Goal: Find specific page/section: Find specific page/section

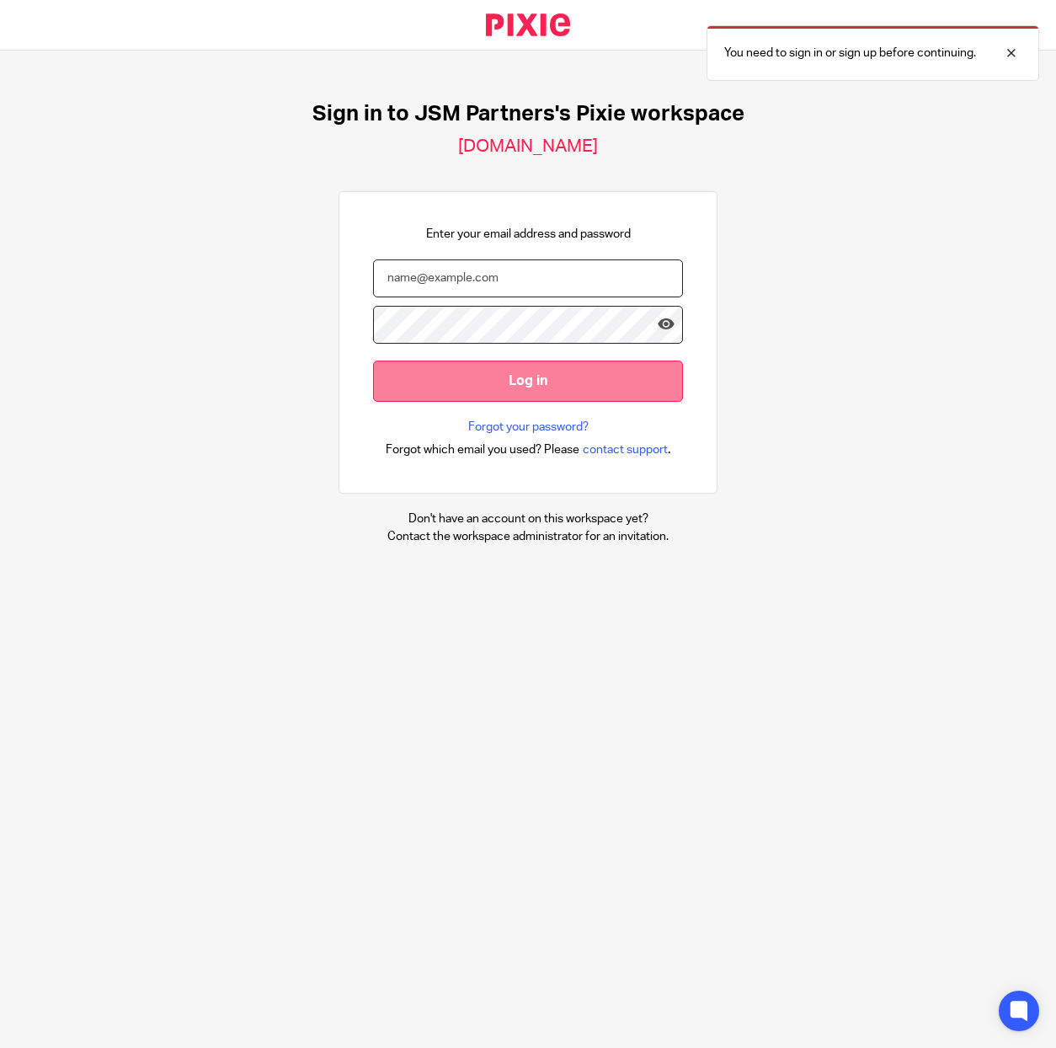
type input "[PERSON_NAME][EMAIL_ADDRESS][DOMAIN_NAME]"
click at [620, 393] on input "Log in" at bounding box center [528, 381] width 310 height 41
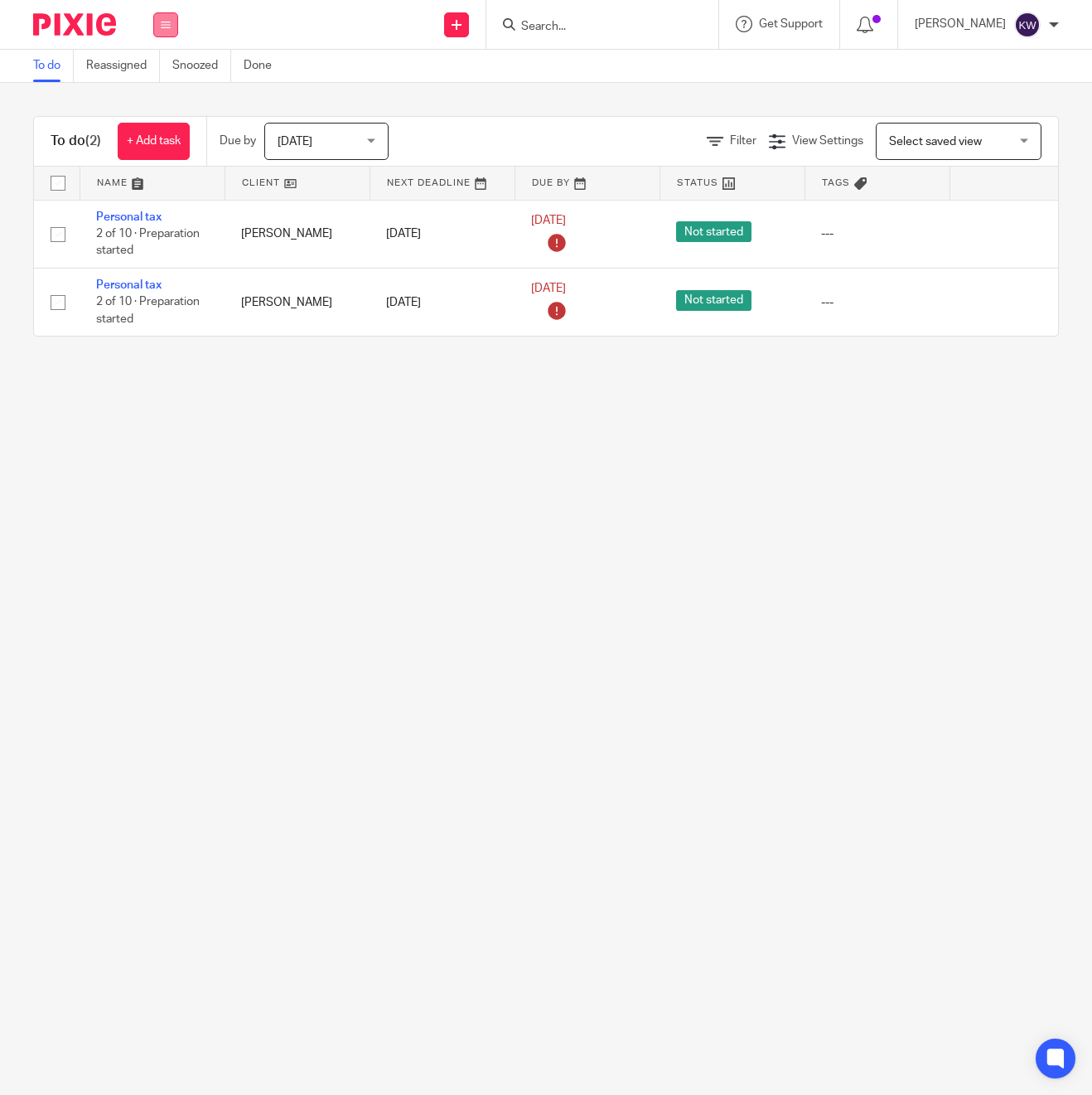
click at [172, 24] on button at bounding box center [165, 25] width 25 height 25
click at [160, 148] on link "Team" at bounding box center [157, 151] width 28 height 12
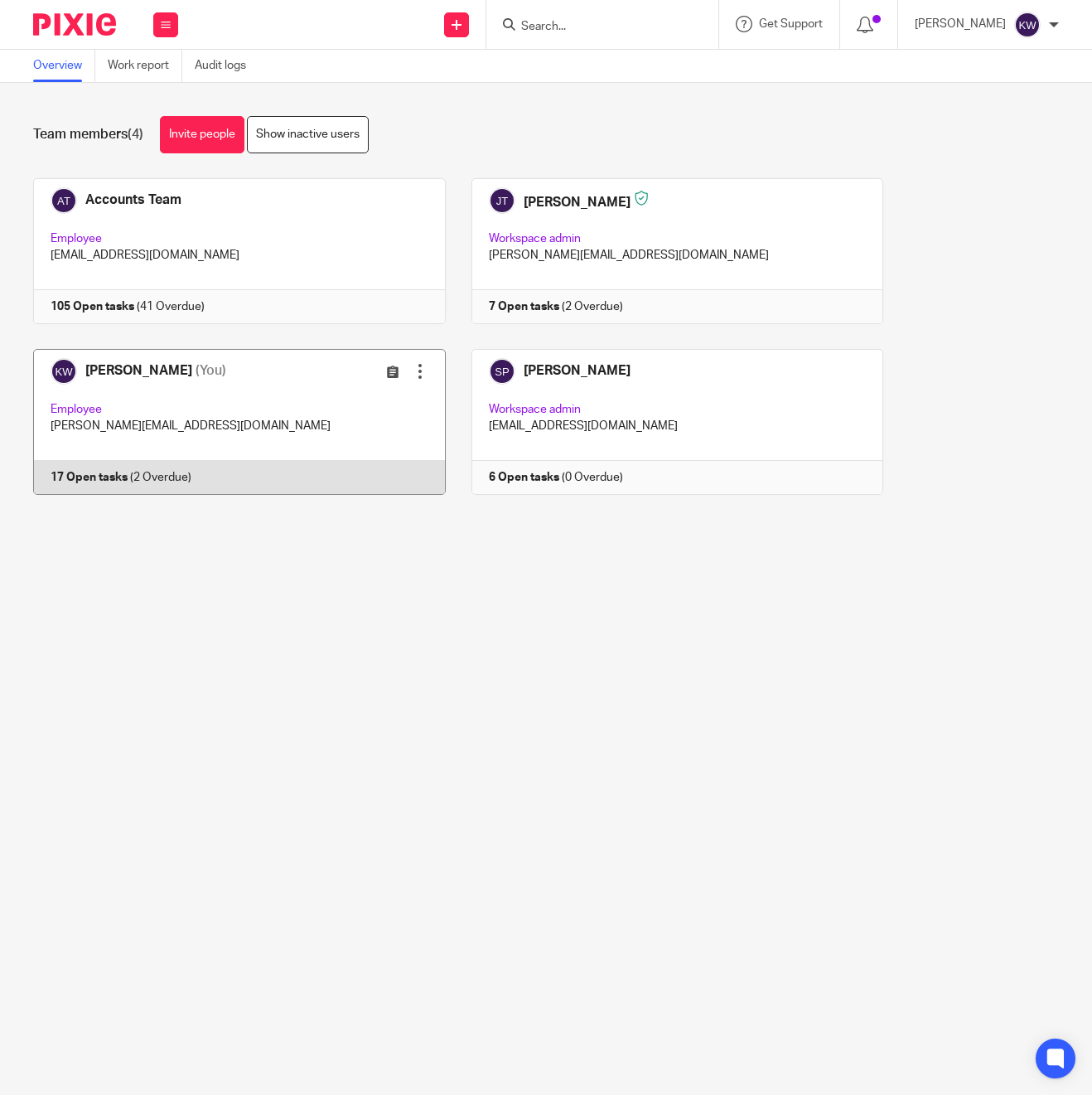
click at [193, 395] on link at bounding box center [227, 422] width 439 height 146
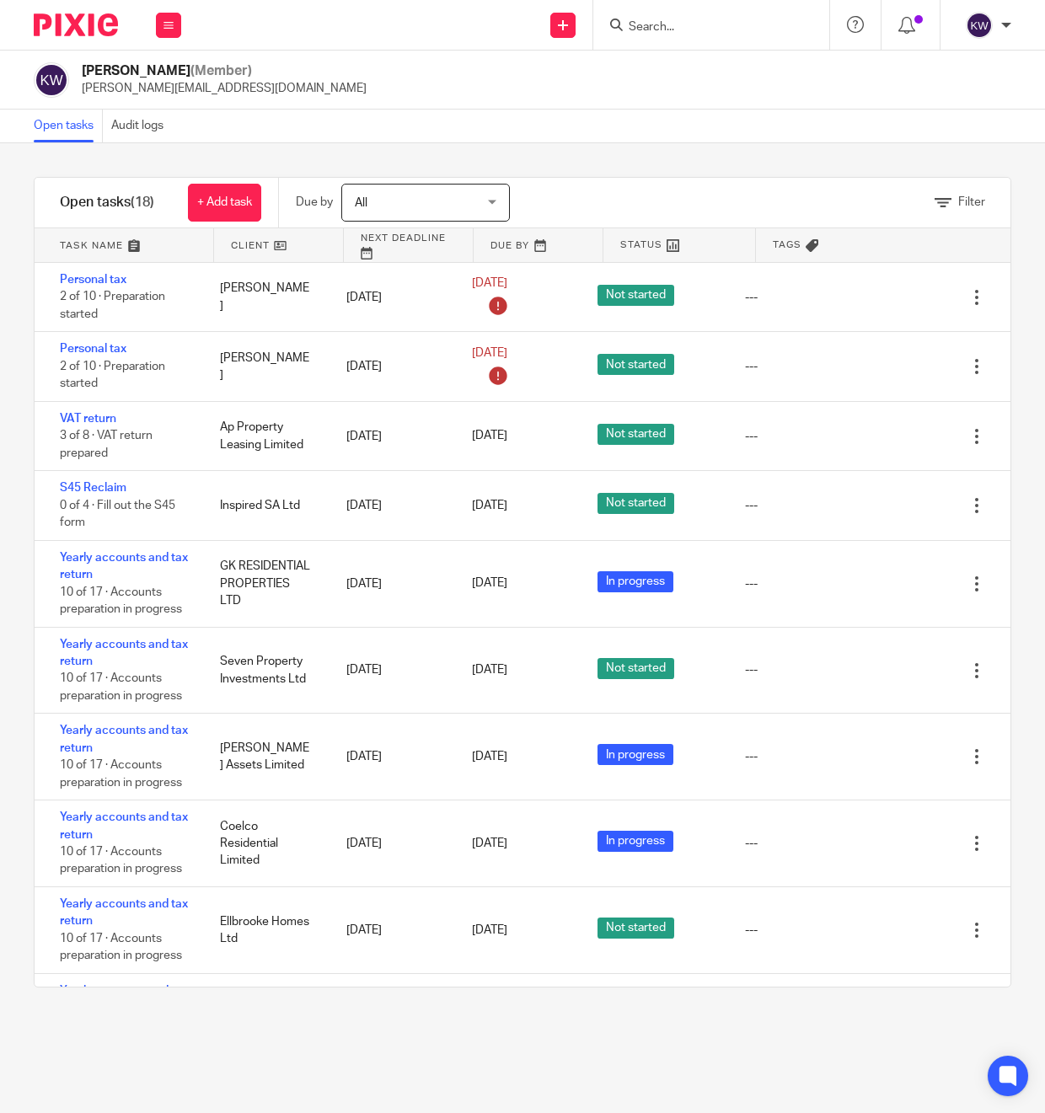
click at [672, 20] on input "Search" at bounding box center [703, 27] width 152 height 15
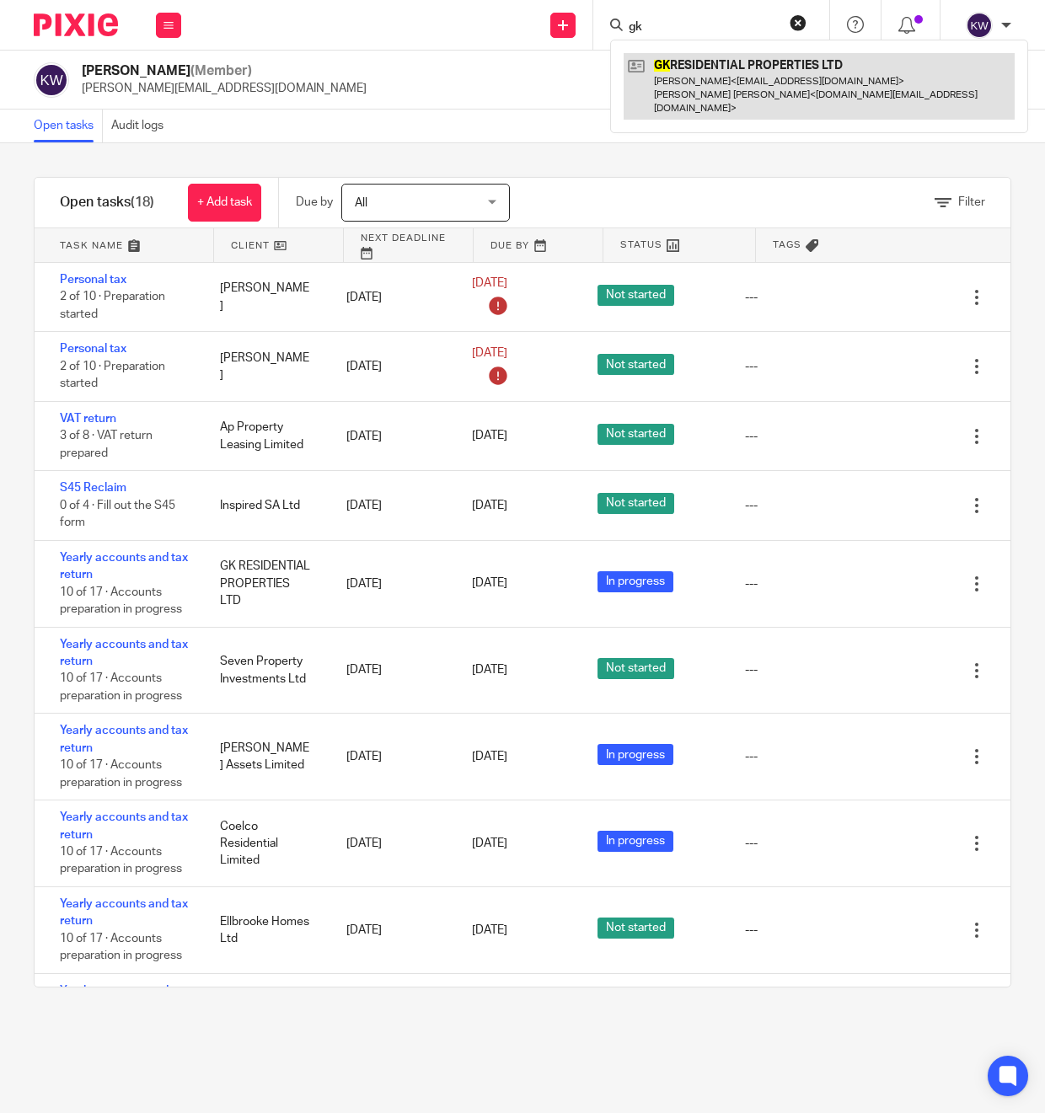
type input "gk"
click at [684, 64] on link at bounding box center [818, 86] width 391 height 67
